Goal: Transaction & Acquisition: Obtain resource

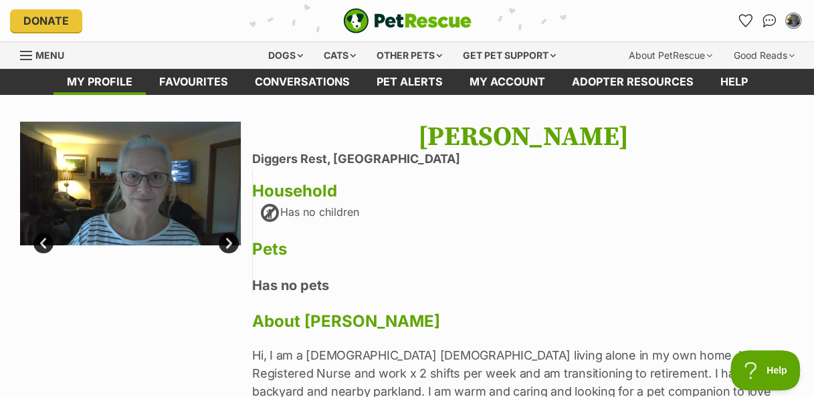
click at [230, 241] on link "Next" at bounding box center [229, 243] width 20 height 20
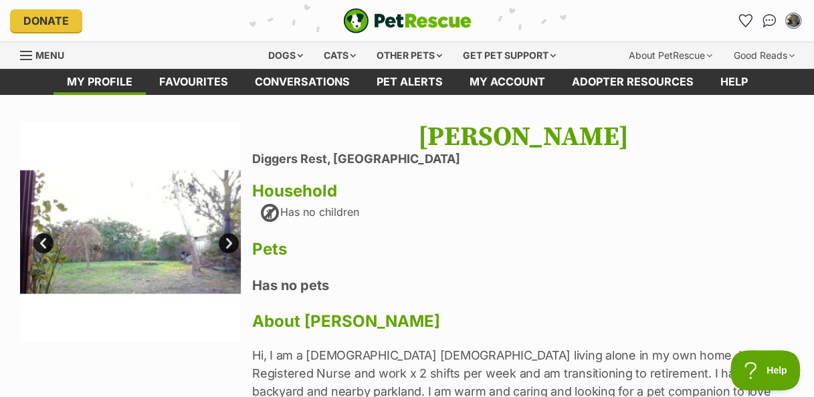
click at [39, 241] on link "Prev" at bounding box center [43, 243] width 20 height 20
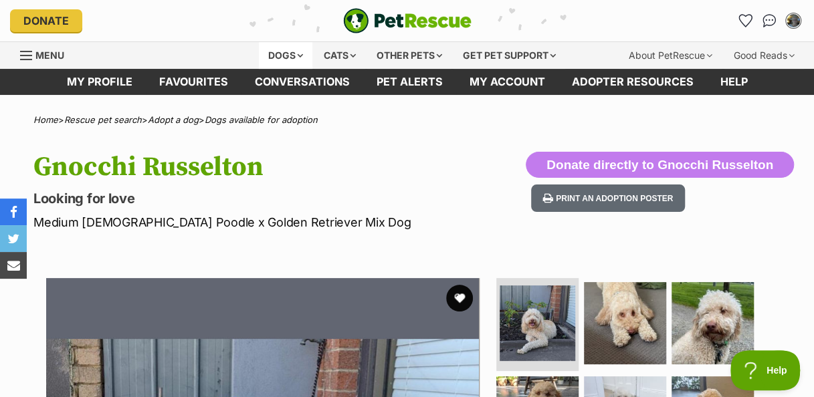
click at [296, 51] on div "Dogs" at bounding box center [285, 55] width 53 height 27
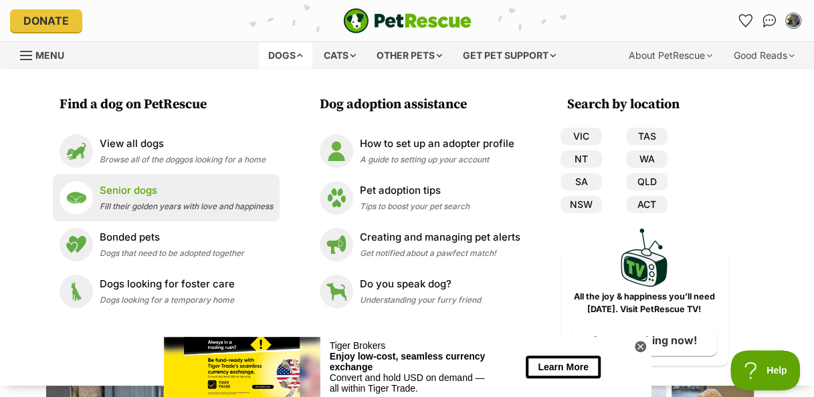
click at [147, 201] on span "Fill their golden years with love and happiness" at bounding box center [186, 206] width 173 height 10
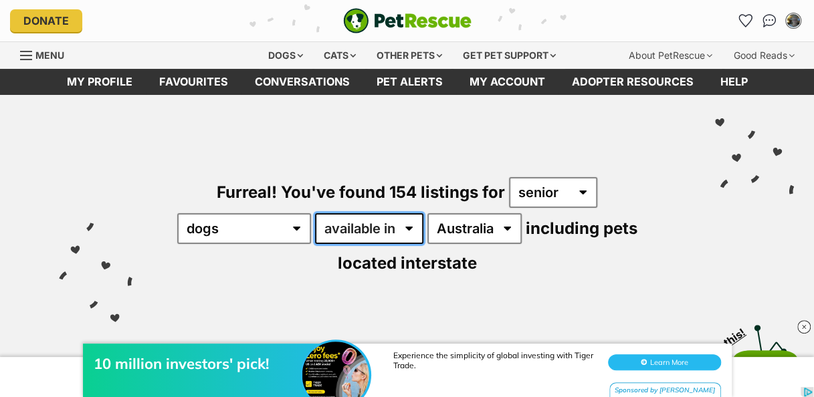
click at [410, 227] on select "available in located in" at bounding box center [369, 228] width 108 height 31
select select "disabled"
click at [315, 213] on select "available in located in" at bounding box center [369, 228] width 108 height 31
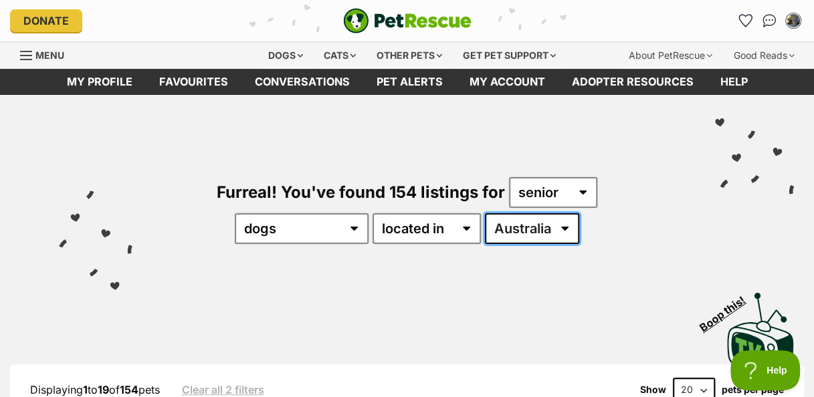
click at [566, 230] on select "[GEOGRAPHIC_DATA] [GEOGRAPHIC_DATA] [GEOGRAPHIC_DATA] [GEOGRAPHIC_DATA] SA [GEO…" at bounding box center [532, 228] width 94 height 31
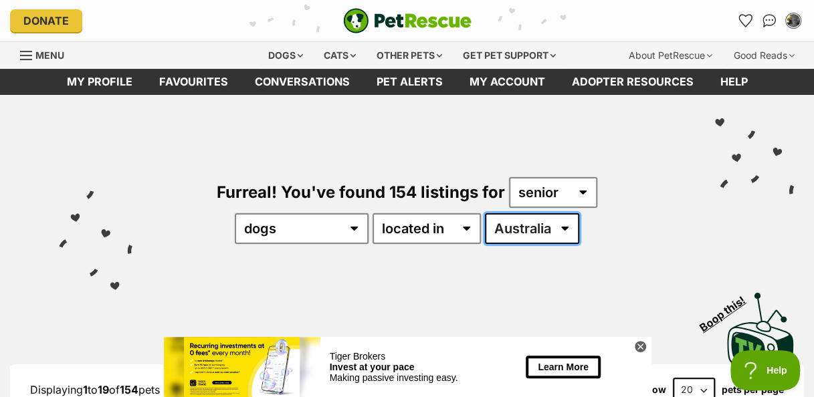
select select "VIC"
click at [485, 213] on select "[GEOGRAPHIC_DATA] [GEOGRAPHIC_DATA] [GEOGRAPHIC_DATA] [GEOGRAPHIC_DATA] SA [GEO…" at bounding box center [532, 228] width 94 height 31
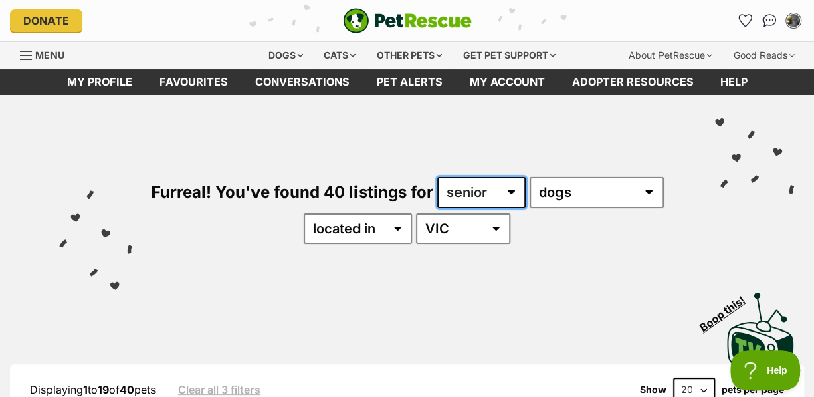
click at [508, 191] on select "any age puppy adult senior" at bounding box center [481, 192] width 88 height 31
select select "any"
click at [437, 177] on select "any age puppy adult senior" at bounding box center [481, 192] width 88 height 31
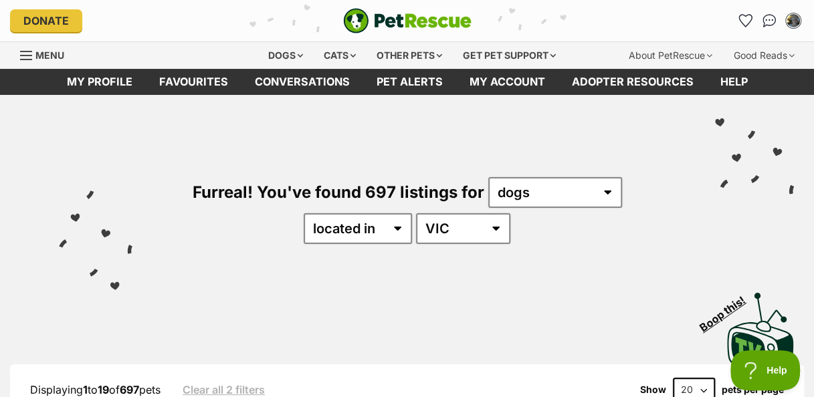
click at [606, 265] on div "Furreal! You've found 697 listings for any type of pet cats dogs other pets ava…" at bounding box center [407, 188] width 774 height 186
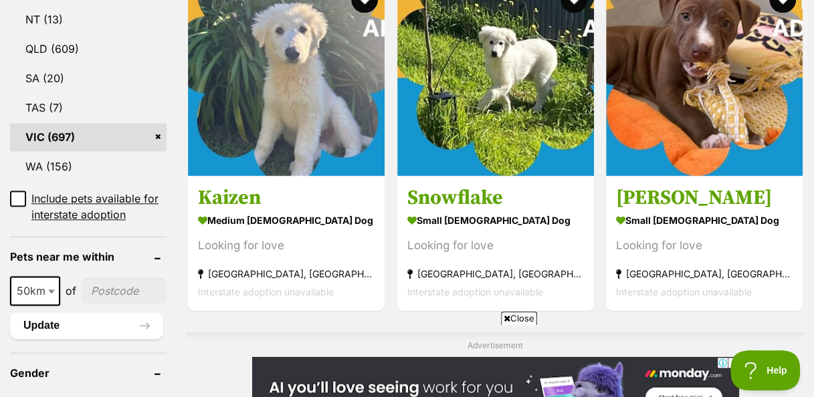
scroll to position [802, 0]
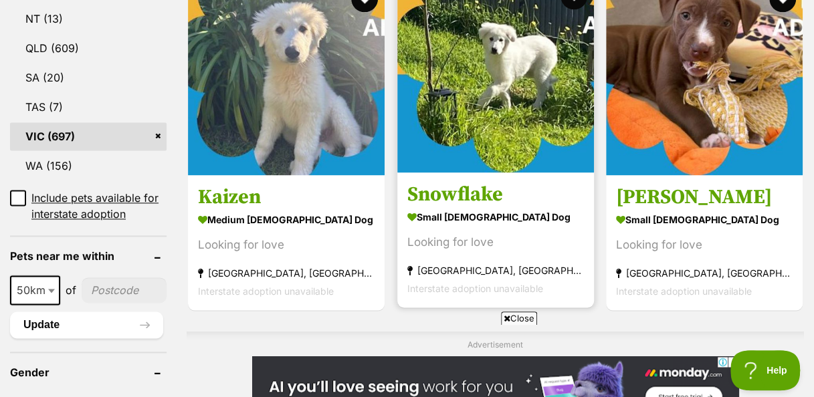
click at [495, 92] on img at bounding box center [495, 74] width 197 height 197
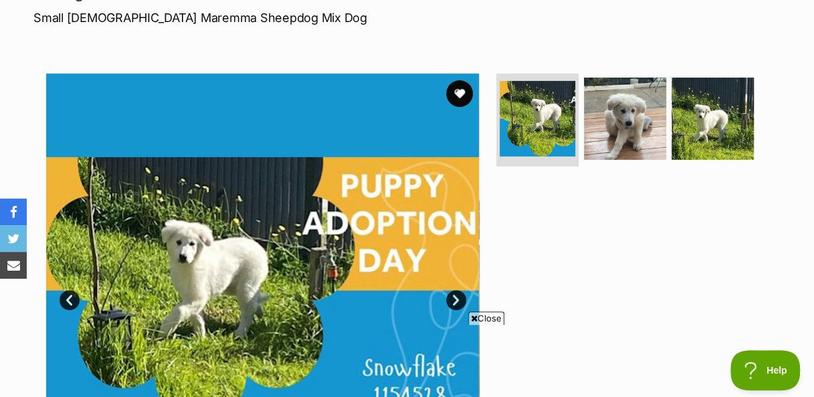
scroll to position [231, 0]
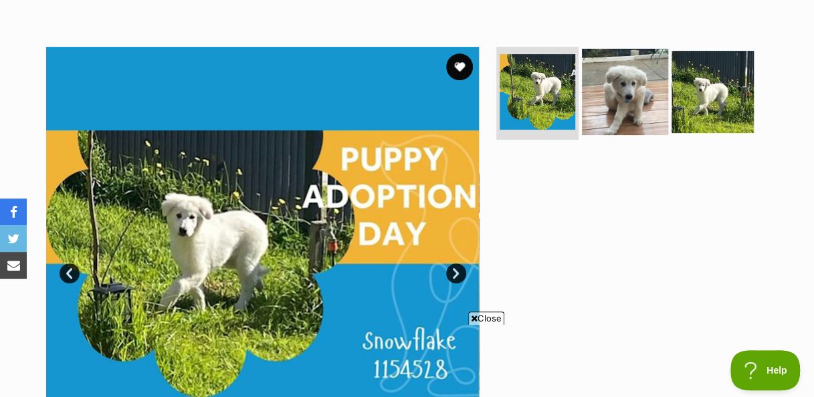
click at [614, 100] on img at bounding box center [625, 91] width 86 height 86
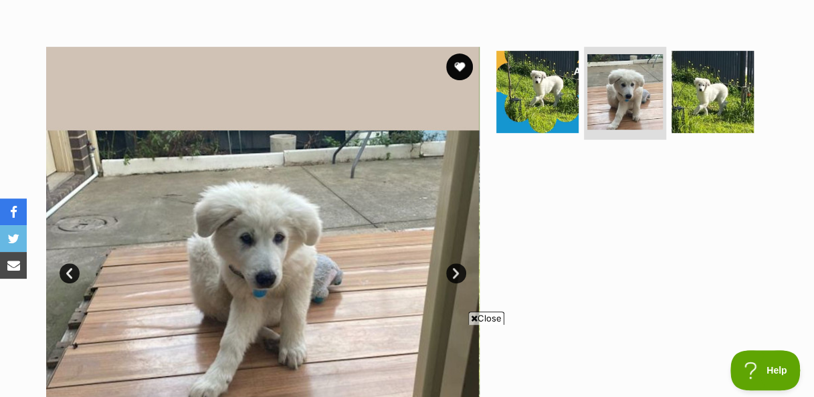
click at [456, 269] on link "Next" at bounding box center [456, 273] width 20 height 20
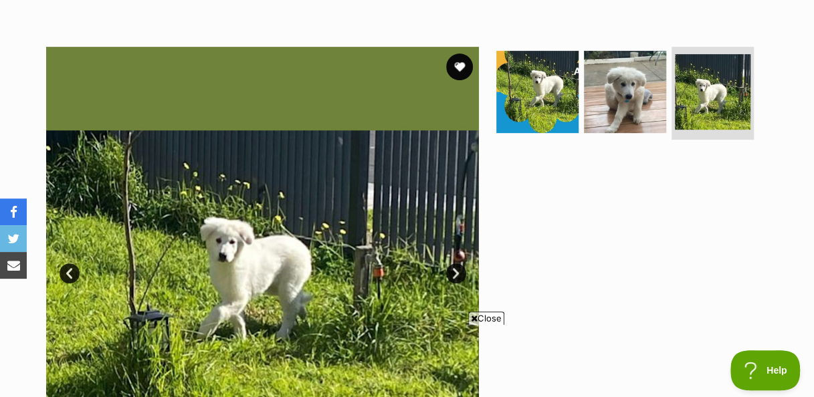
click at [456, 269] on link "Next" at bounding box center [456, 273] width 20 height 20
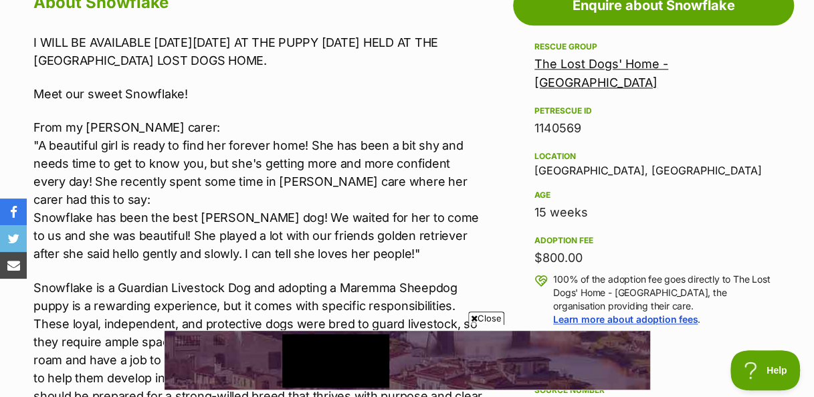
scroll to position [0, 0]
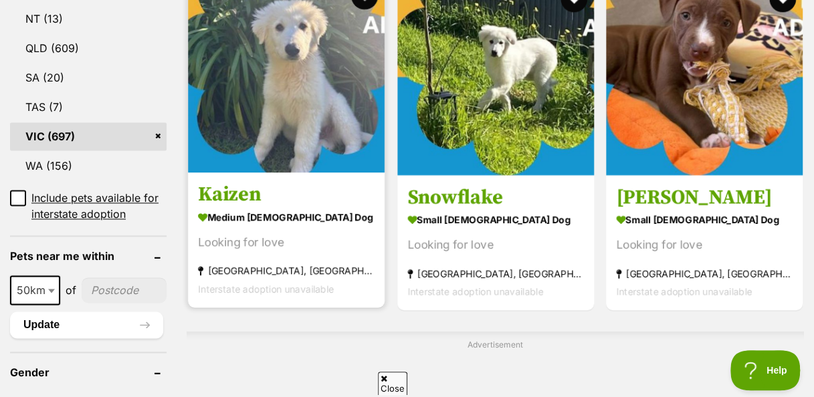
click at [327, 78] on img at bounding box center [286, 74] width 197 height 197
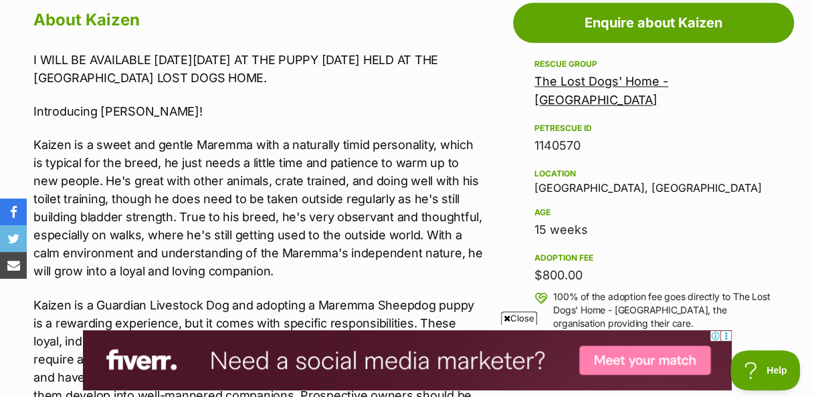
scroll to position [776, 0]
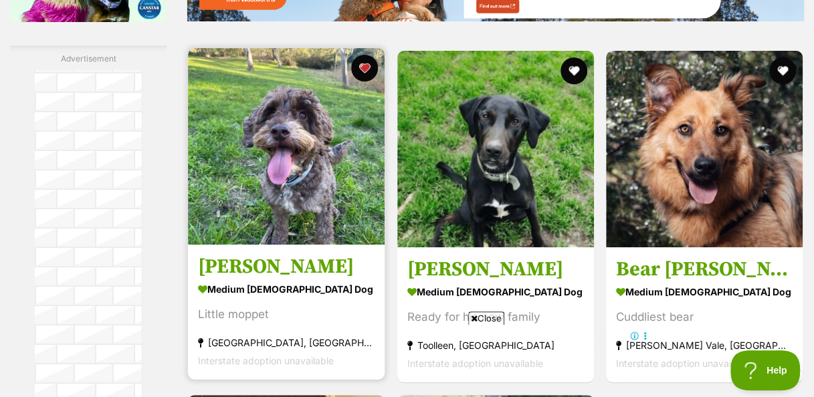
click at [301, 185] on img at bounding box center [286, 146] width 197 height 197
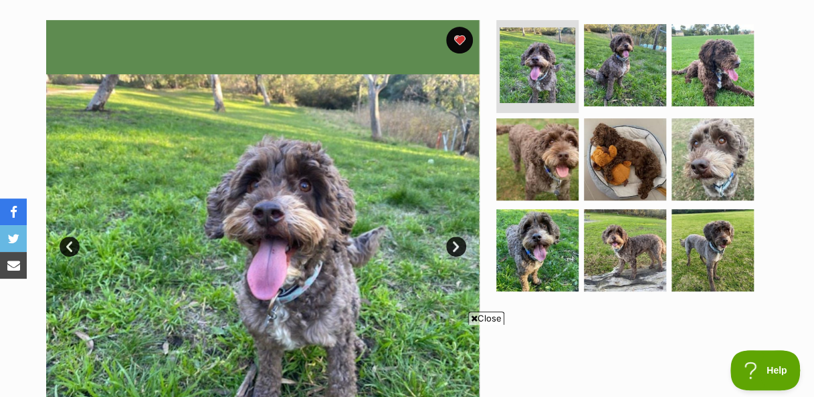
scroll to position [258, 0]
click at [717, 246] on img at bounding box center [712, 250] width 86 height 86
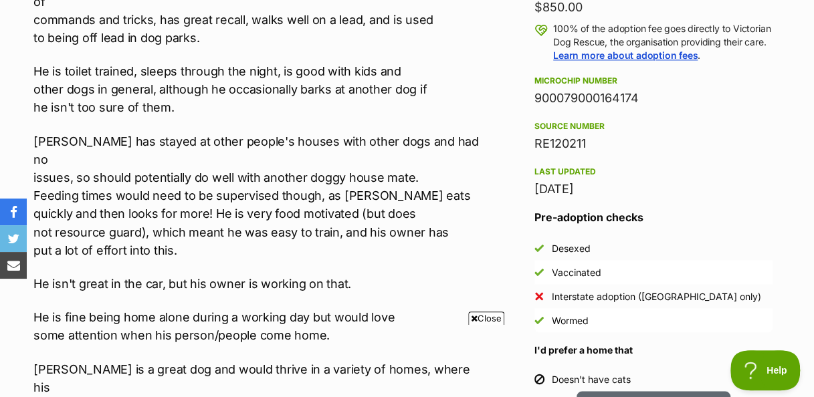
scroll to position [1025, 0]
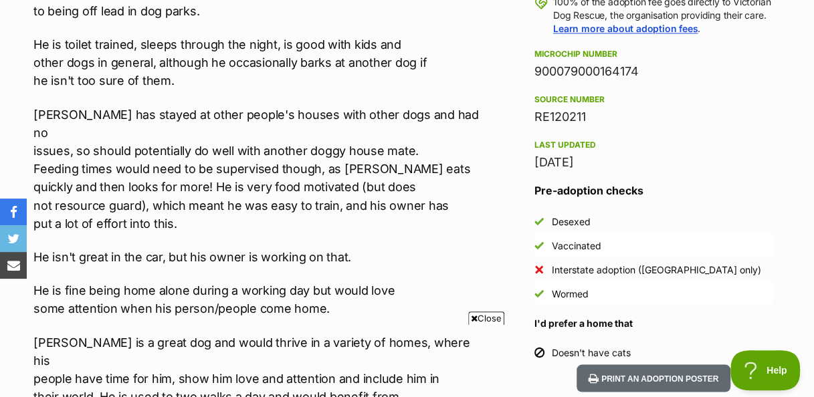
click at [483, 185] on div "TO APPLY FOR ADOPTION PLEASE SEND IN APPLICATION FORM AVAILABLE BELOW: https://…" at bounding box center [258, 281] width 451 height 1013
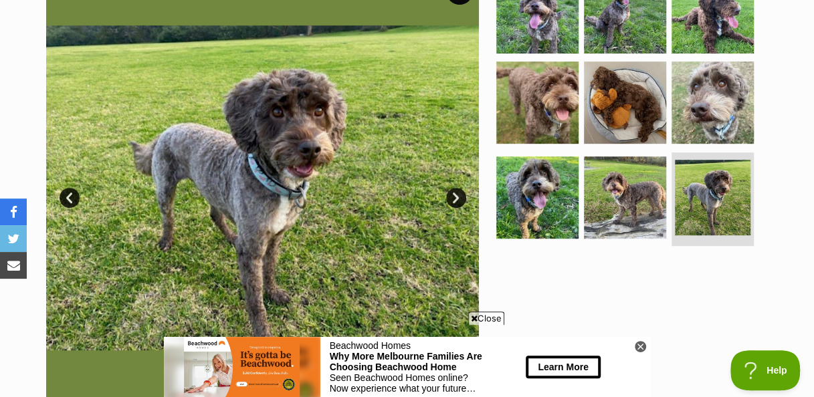
scroll to position [303, 0]
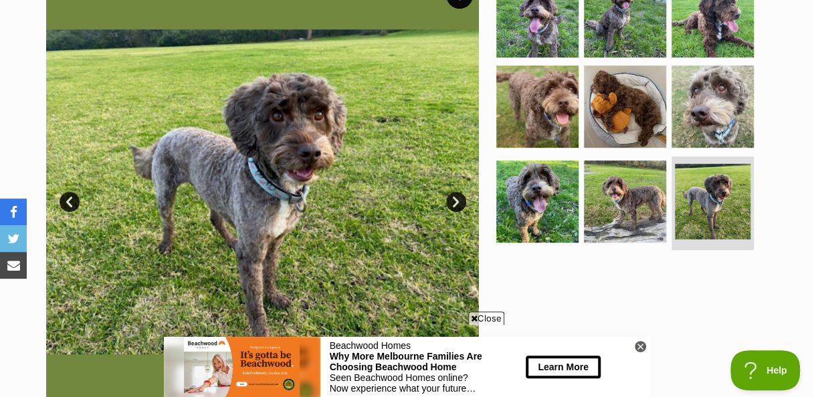
click at [452, 199] on link "Next" at bounding box center [456, 202] width 20 height 20
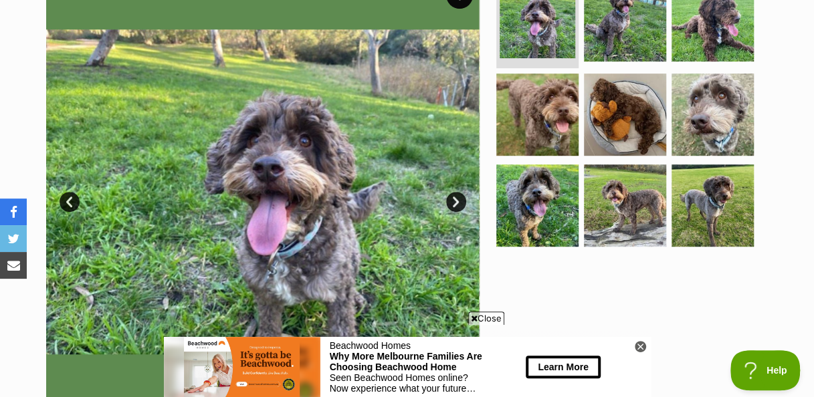
click at [452, 199] on link "Next" at bounding box center [456, 202] width 20 height 20
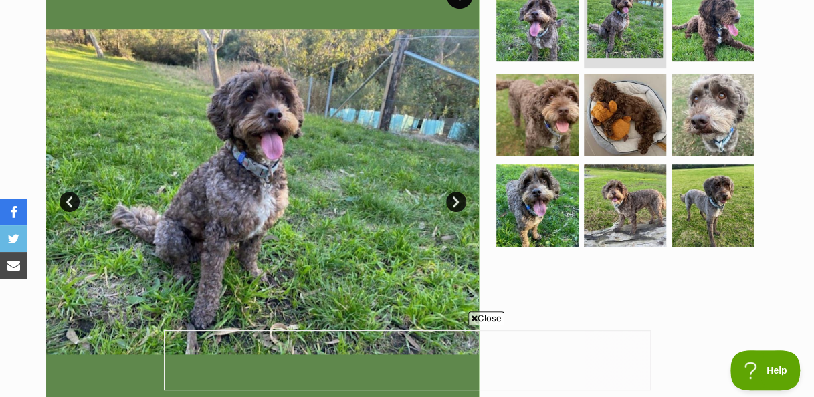
scroll to position [0, 0]
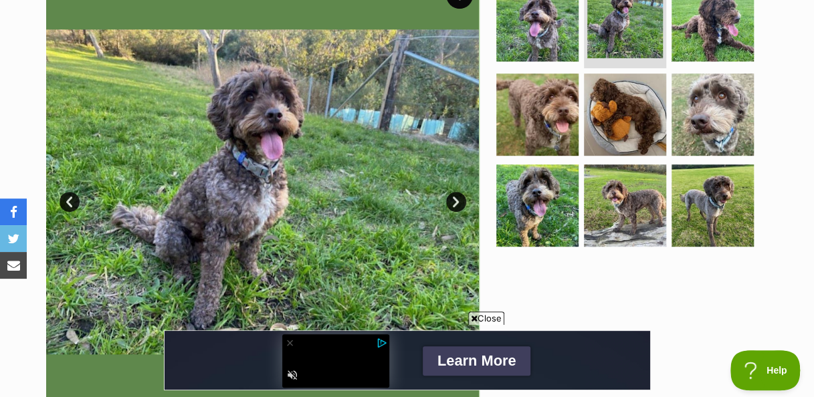
click at [452, 199] on link "Next" at bounding box center [456, 202] width 20 height 20
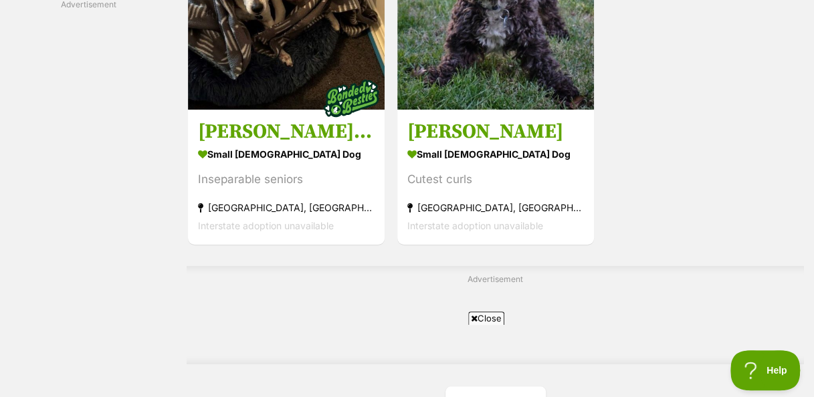
scroll to position [2870, 0]
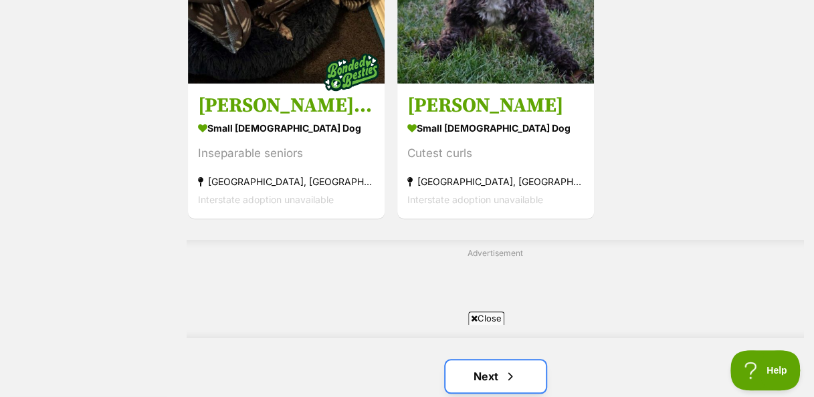
click at [503, 368] on span "Next page" at bounding box center [509, 376] width 13 height 16
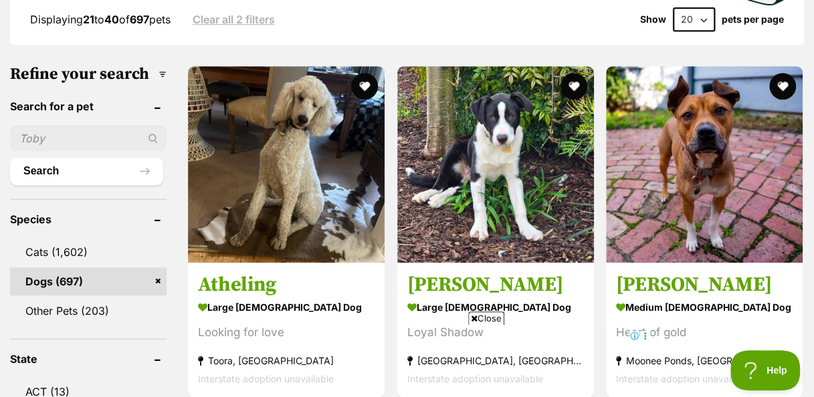
scroll to position [383, 0]
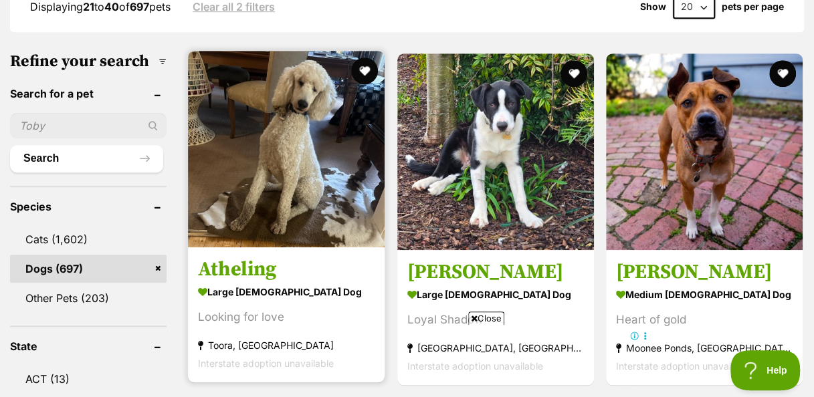
click at [302, 174] on img at bounding box center [286, 149] width 197 height 197
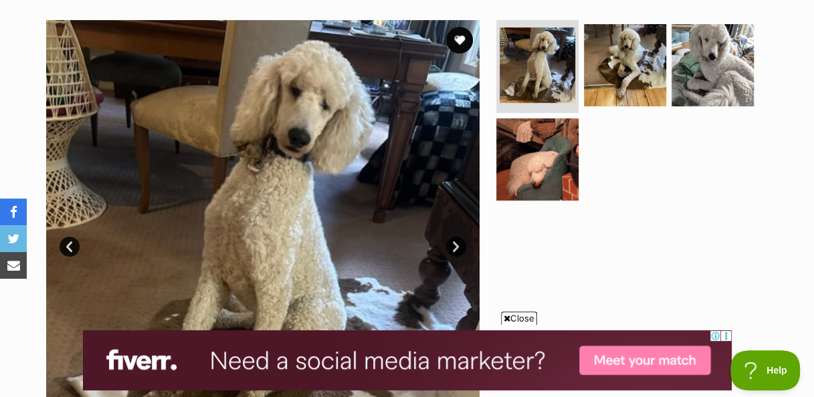
scroll to position [285, 0]
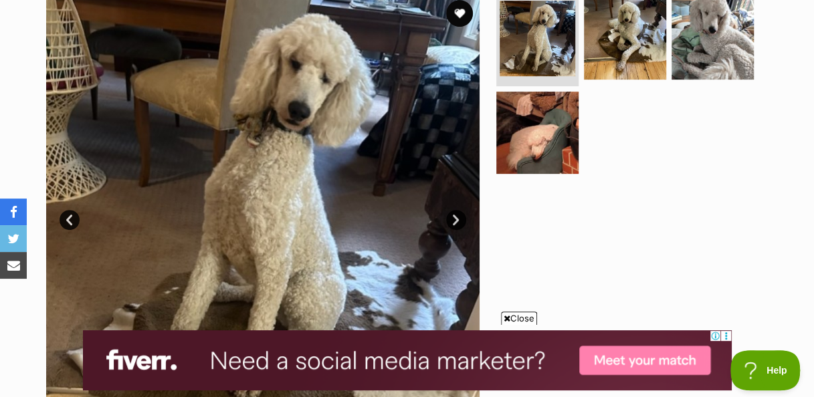
click at [456, 215] on link "Next" at bounding box center [456, 220] width 20 height 20
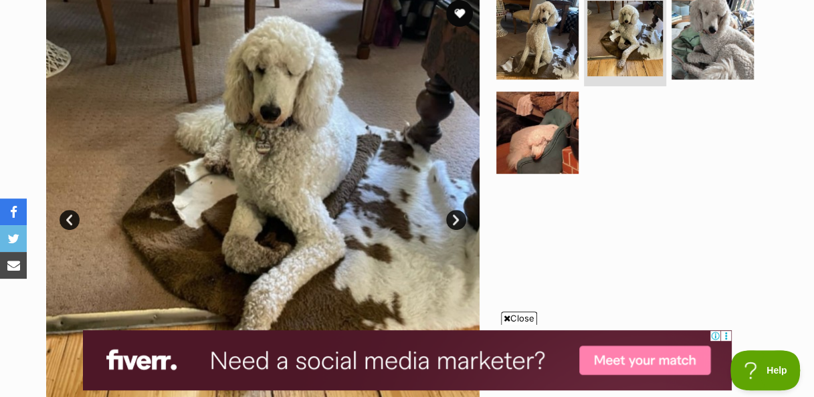
click at [456, 215] on link "Next" at bounding box center [456, 220] width 20 height 20
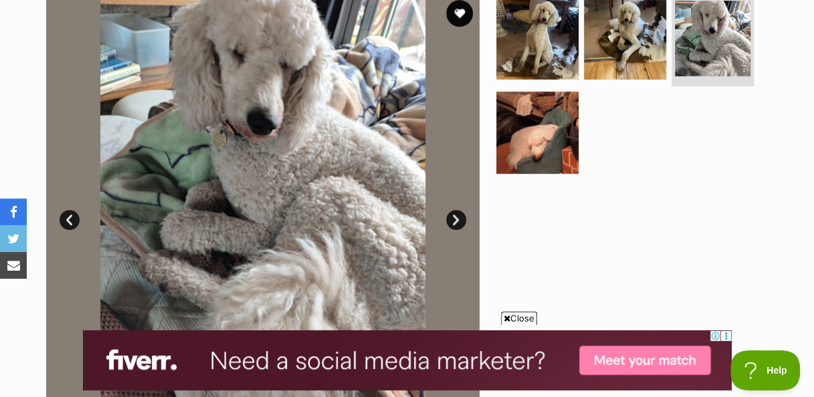
click at [456, 215] on link "Next" at bounding box center [456, 220] width 20 height 20
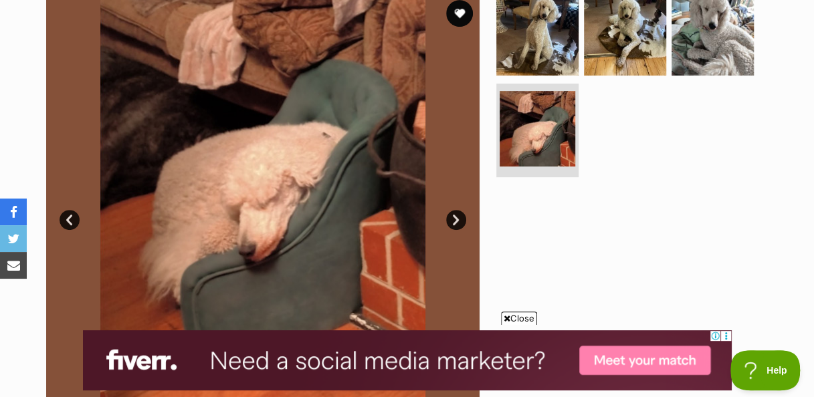
click at [456, 215] on link "Next" at bounding box center [456, 220] width 20 height 20
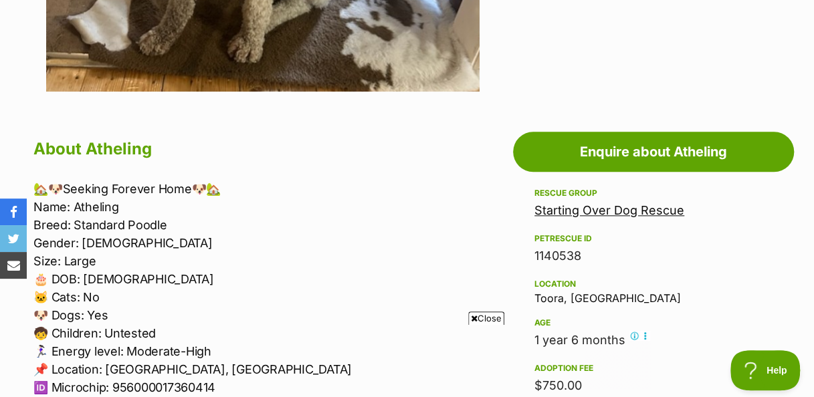
scroll to position [633, 0]
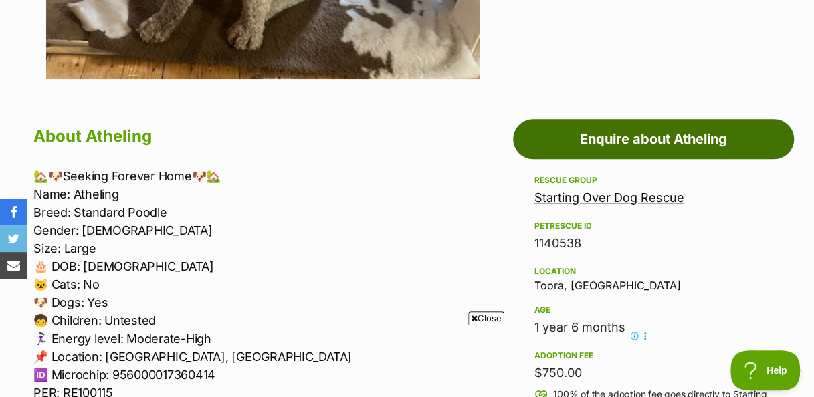
click at [661, 142] on link "Enquire about Atheling" at bounding box center [653, 139] width 281 height 40
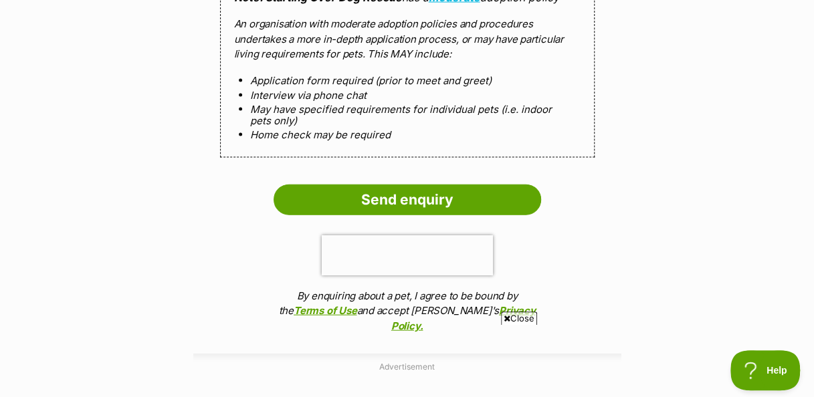
scroll to position [1364, 0]
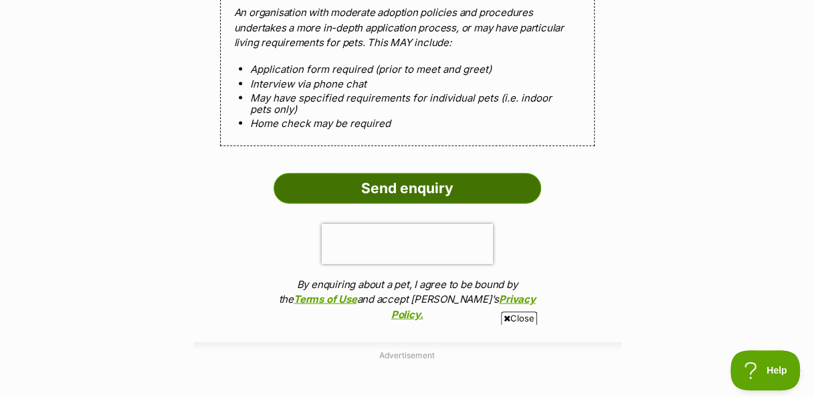
click at [439, 181] on input "Send enquiry" at bounding box center [406, 188] width 267 height 31
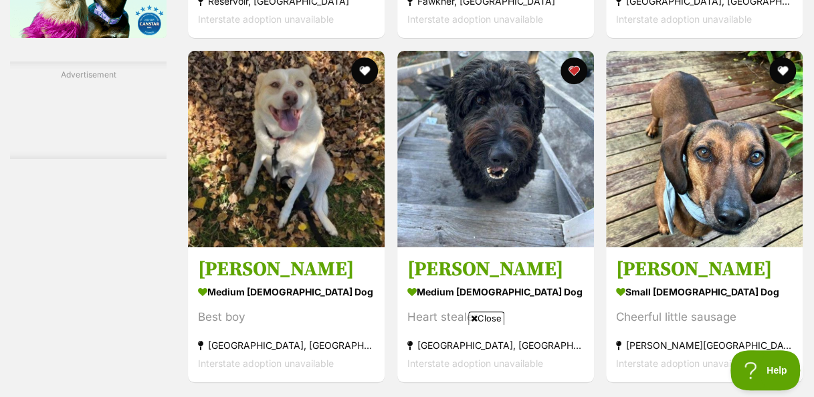
scroll to position [2374, 0]
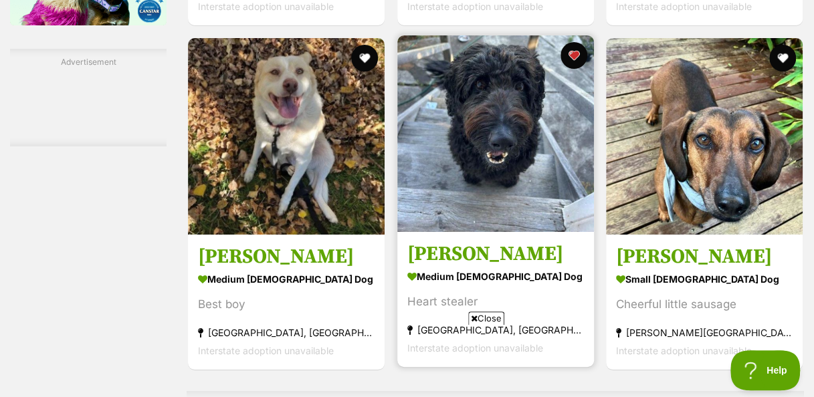
click at [495, 185] on img at bounding box center [495, 133] width 197 height 197
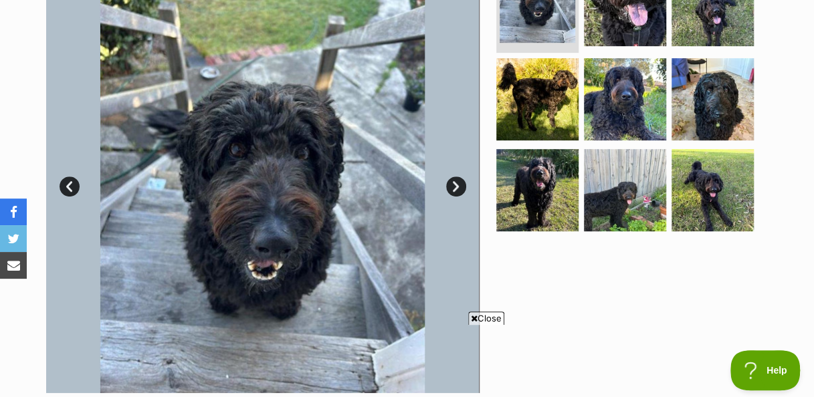
scroll to position [330, 0]
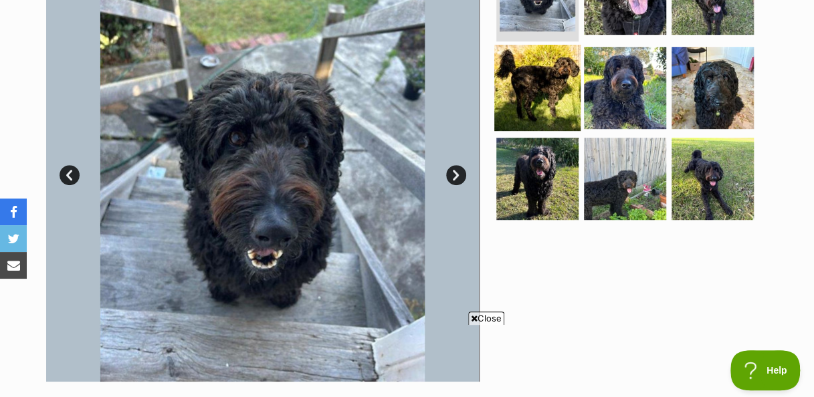
click at [535, 83] on img at bounding box center [537, 88] width 86 height 86
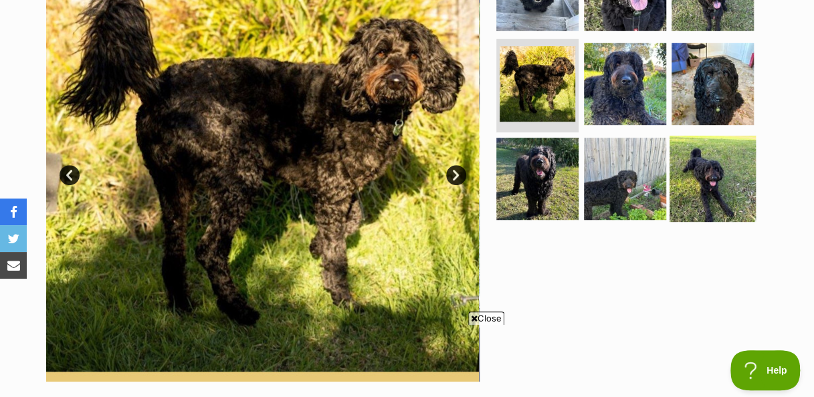
click at [726, 181] on img at bounding box center [712, 179] width 86 height 86
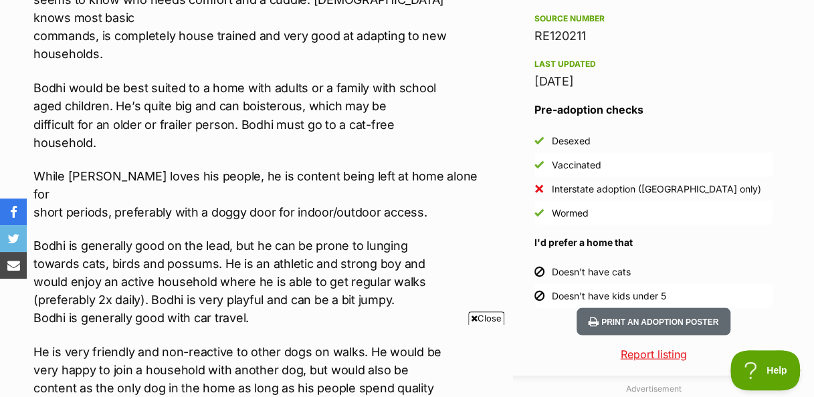
scroll to position [0, 0]
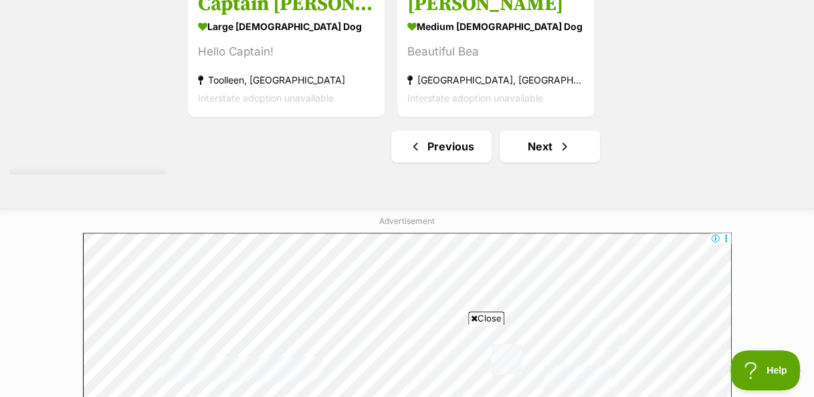
scroll to position [3116, 0]
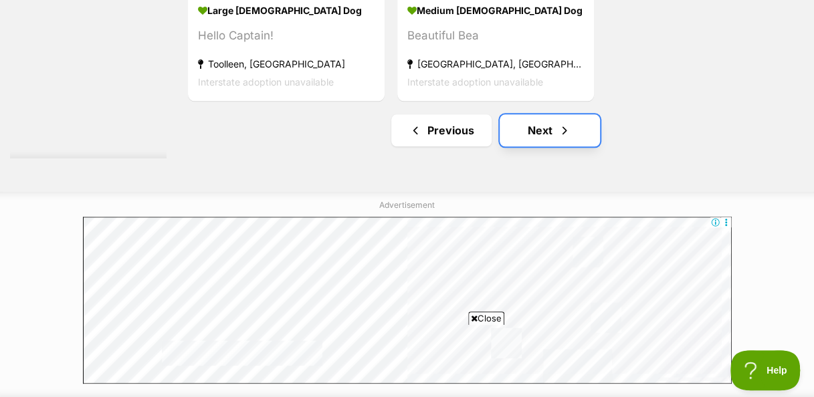
click at [538, 124] on link "Next" at bounding box center [549, 130] width 100 height 32
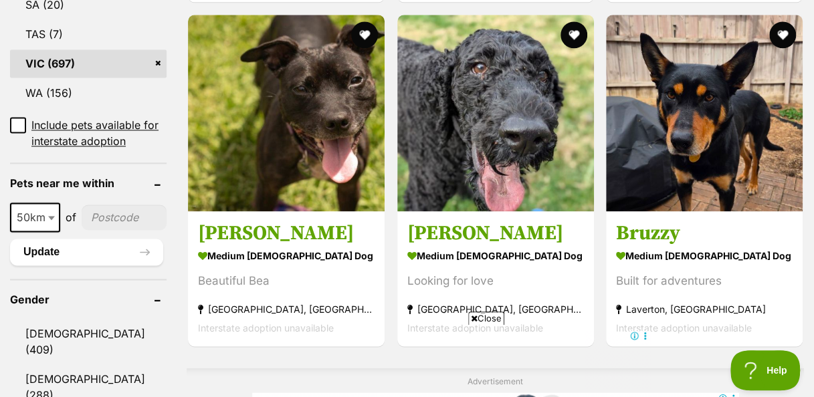
scroll to position [909, 0]
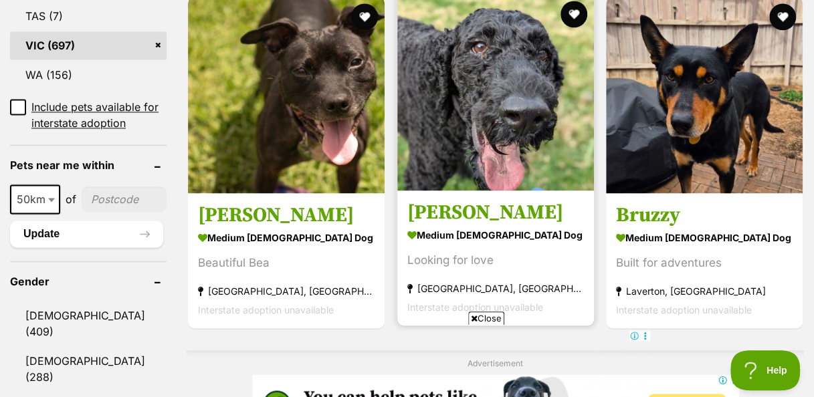
click at [500, 108] on img at bounding box center [495, 92] width 197 height 197
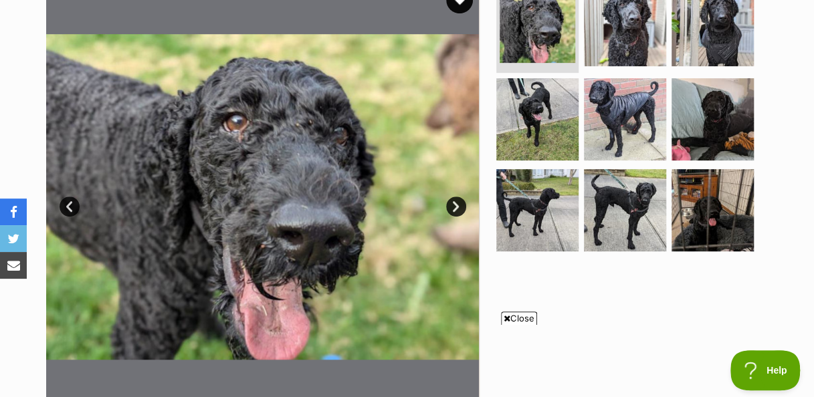
scroll to position [321, 0]
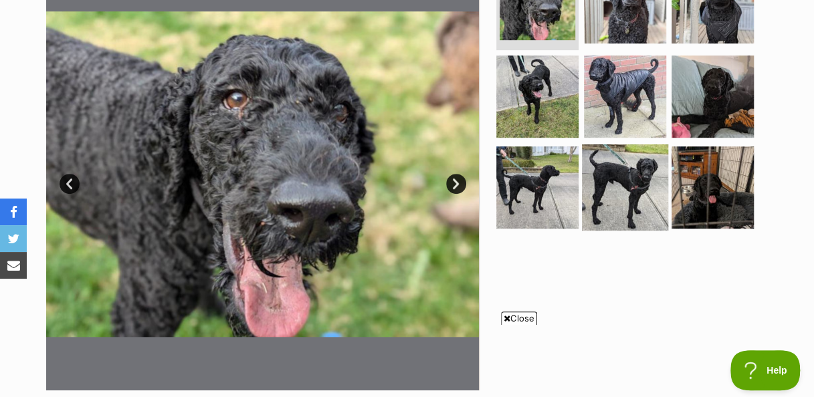
click at [616, 197] on img at bounding box center [625, 187] width 86 height 86
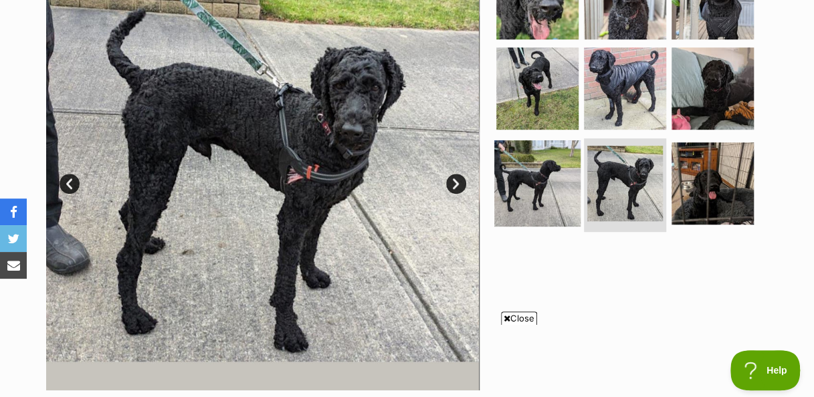
click at [523, 174] on img at bounding box center [537, 183] width 86 height 86
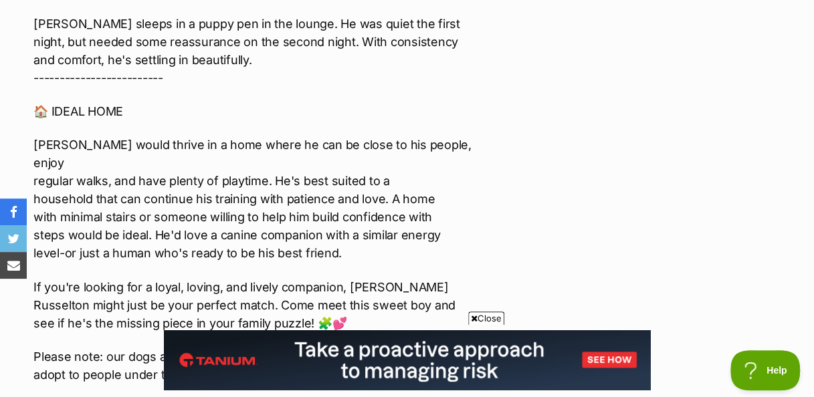
scroll to position [0, 0]
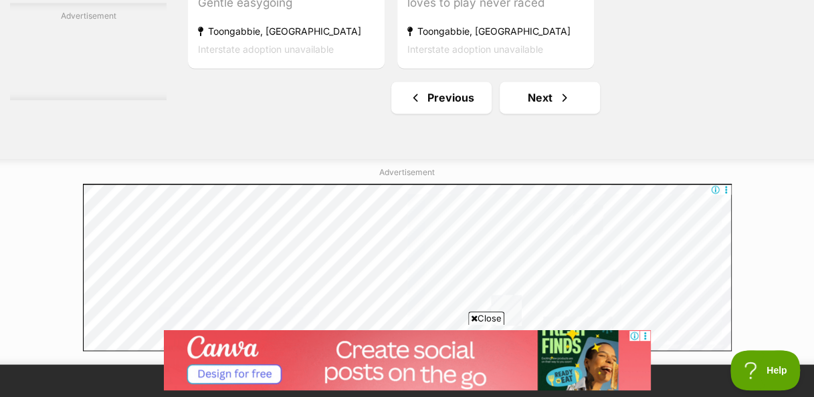
scroll to position [3461, 0]
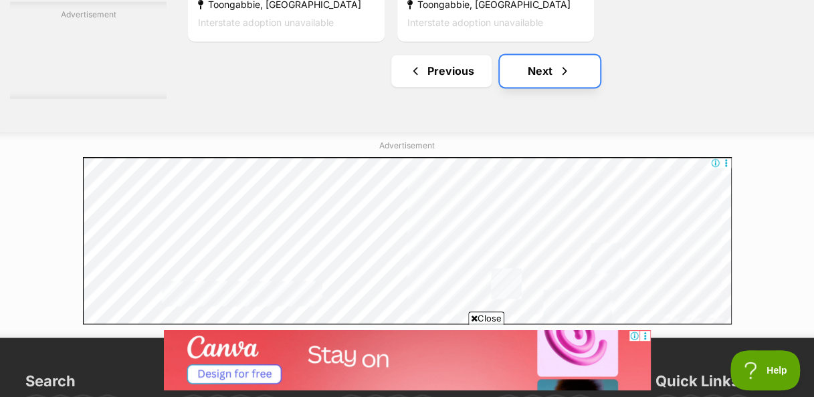
click at [563, 74] on span "Next page" at bounding box center [564, 71] width 13 height 16
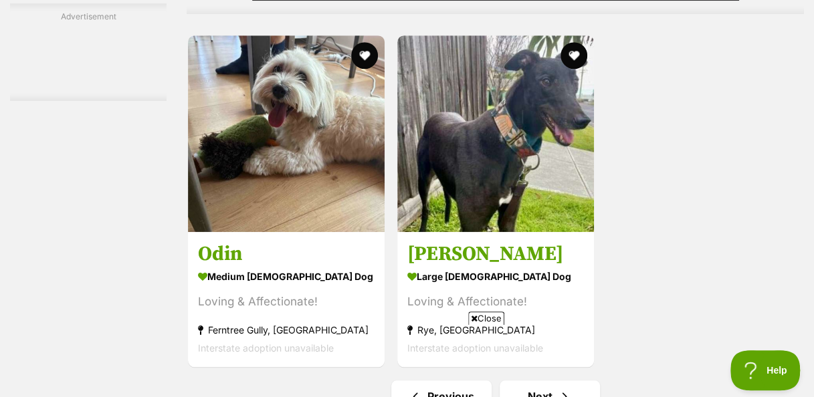
scroll to position [2862, 0]
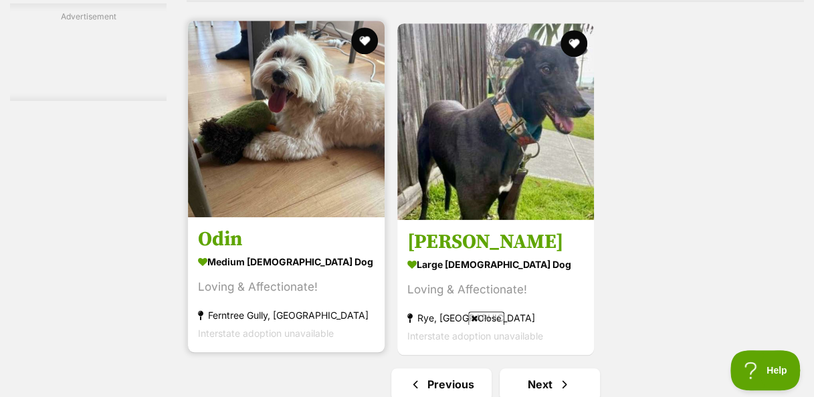
click at [303, 126] on img at bounding box center [286, 119] width 197 height 197
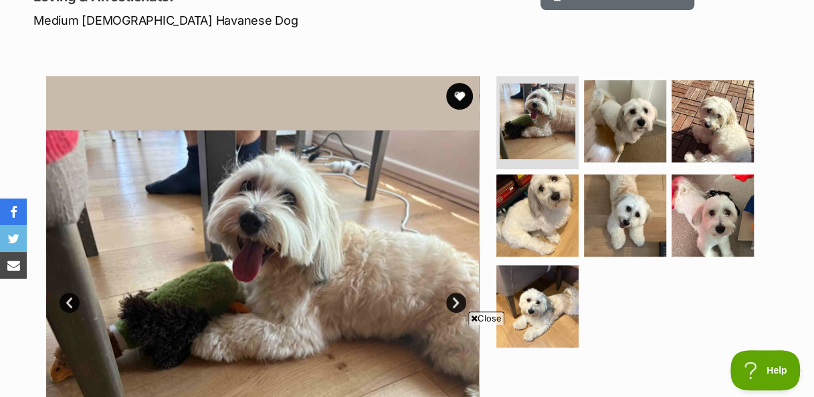
scroll to position [209, 0]
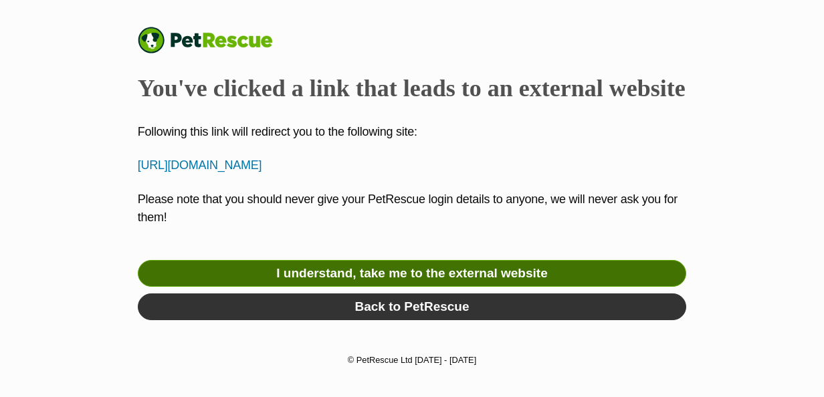
click at [390, 264] on link "I understand, take me to the external website" at bounding box center [412, 273] width 548 height 27
